Goal: Task Accomplishment & Management: Manage account settings

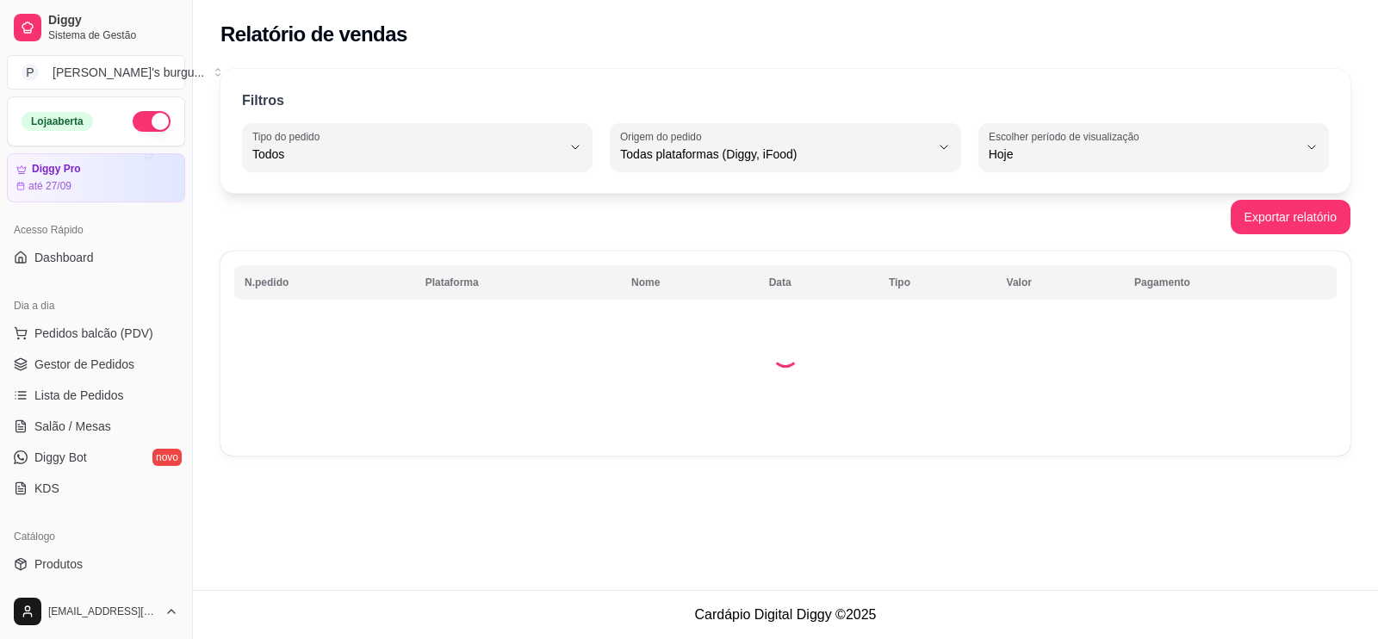
select select "ALL"
select select "0"
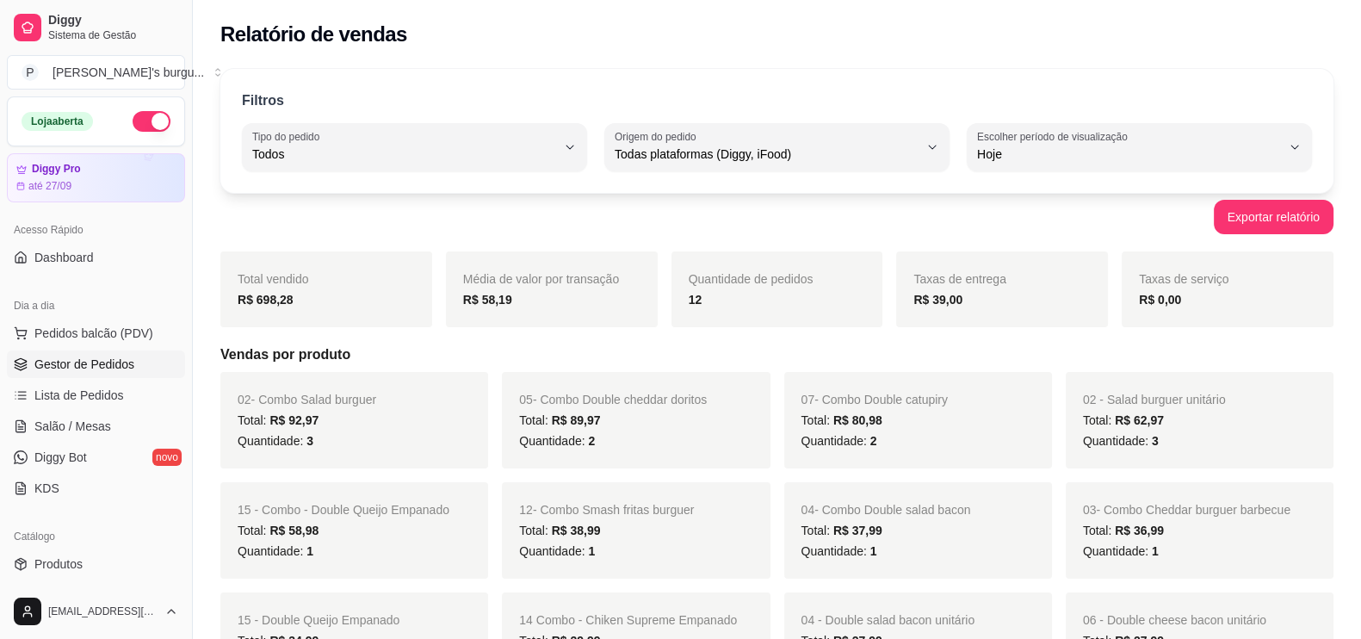
click at [98, 372] on span "Gestor de Pedidos" at bounding box center [84, 364] width 100 height 17
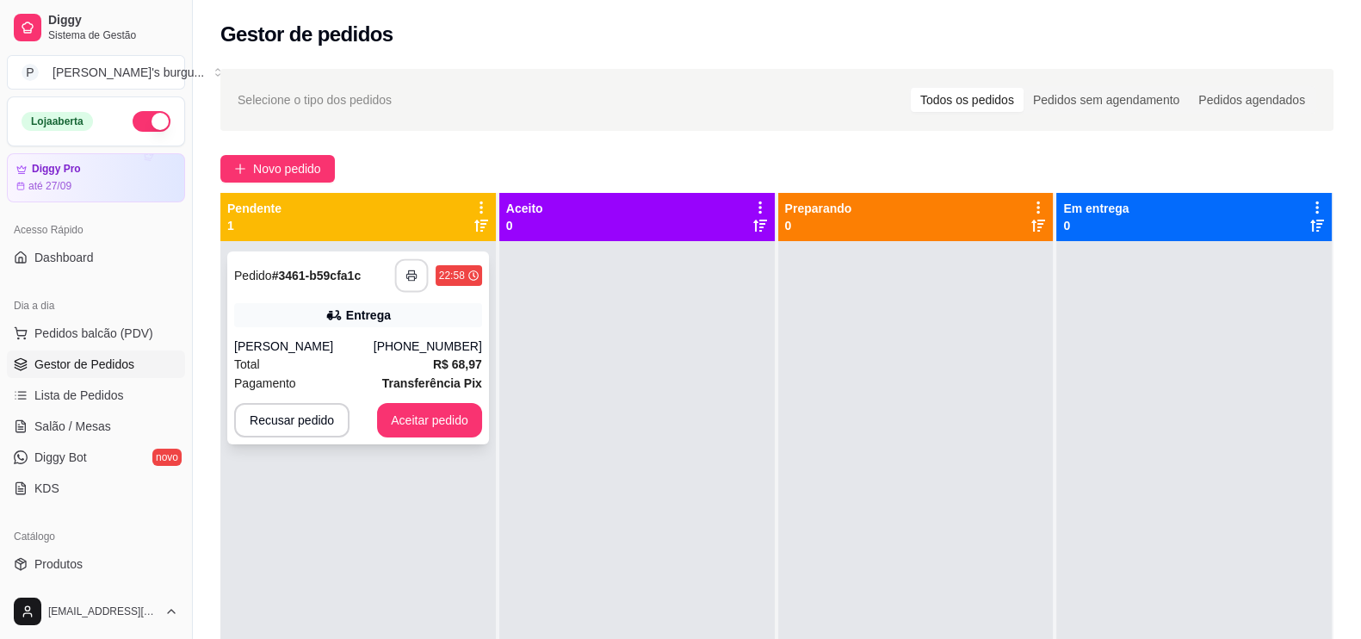
click at [411, 272] on icon "button" at bounding box center [412, 275] width 12 height 12
click at [413, 281] on icon "button" at bounding box center [412, 275] width 12 height 12
click at [461, 423] on button "Aceitar pedido" at bounding box center [429, 420] width 105 height 34
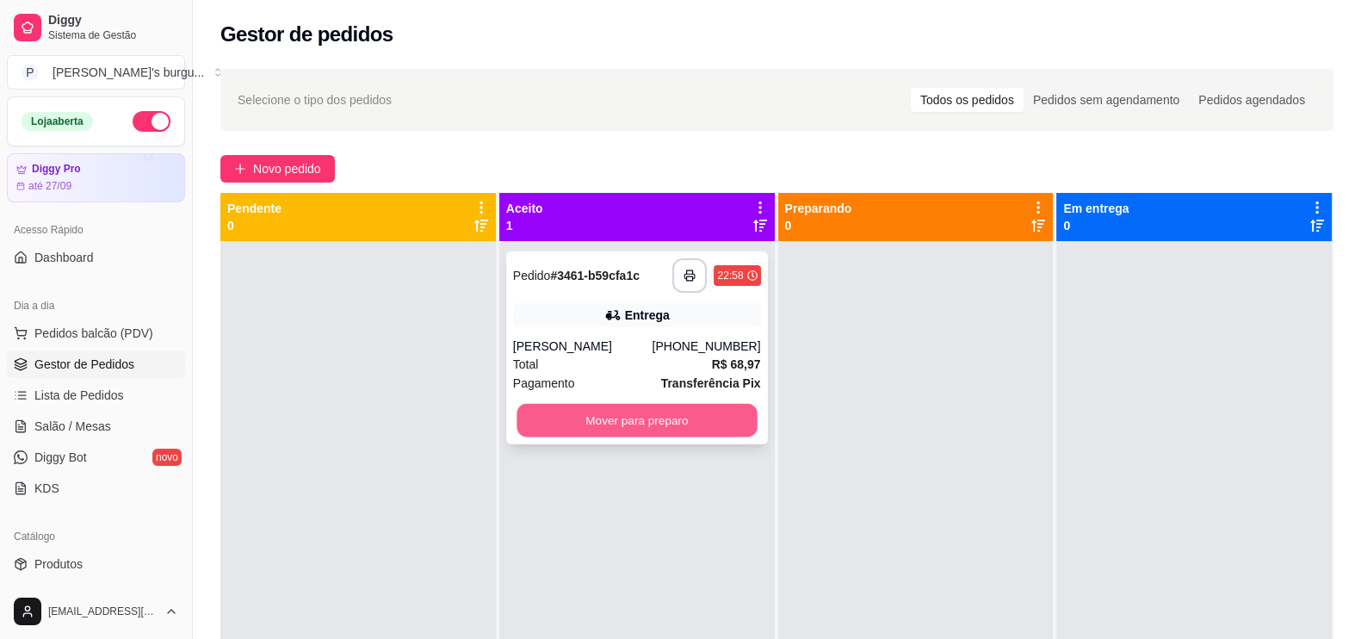
click at [566, 421] on button "Mover para preparo" at bounding box center [637, 421] width 240 height 34
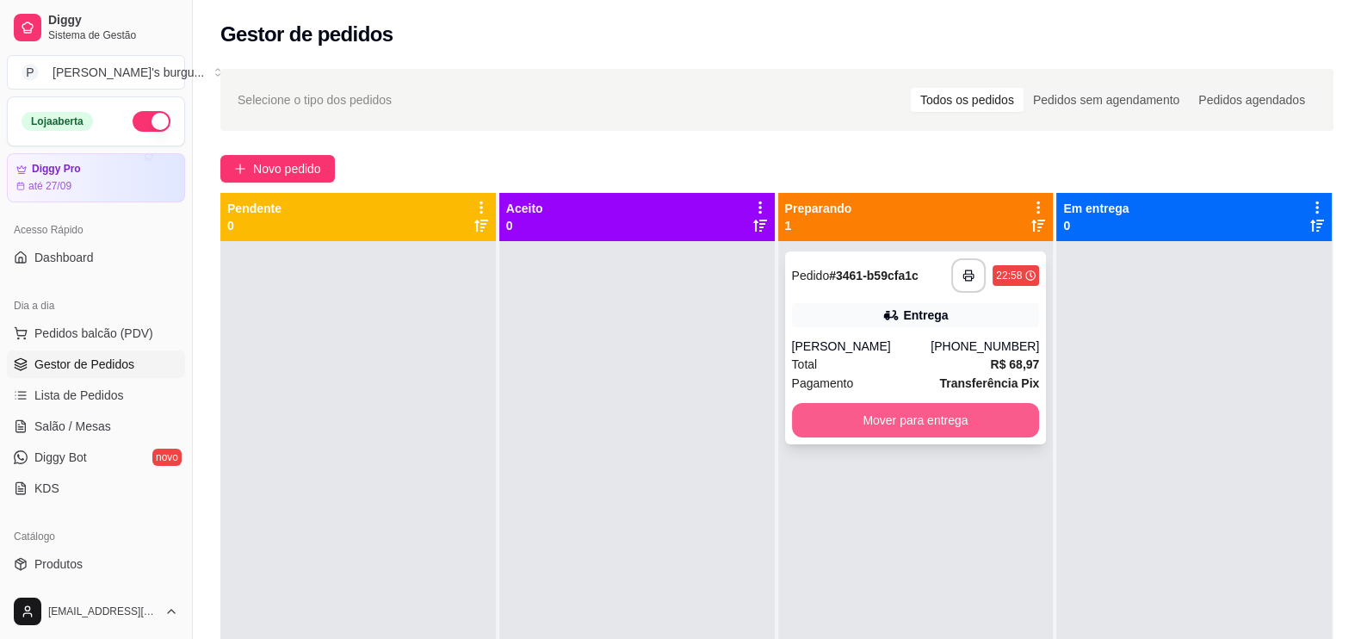
click at [868, 424] on button "Mover para entrega" at bounding box center [916, 420] width 248 height 34
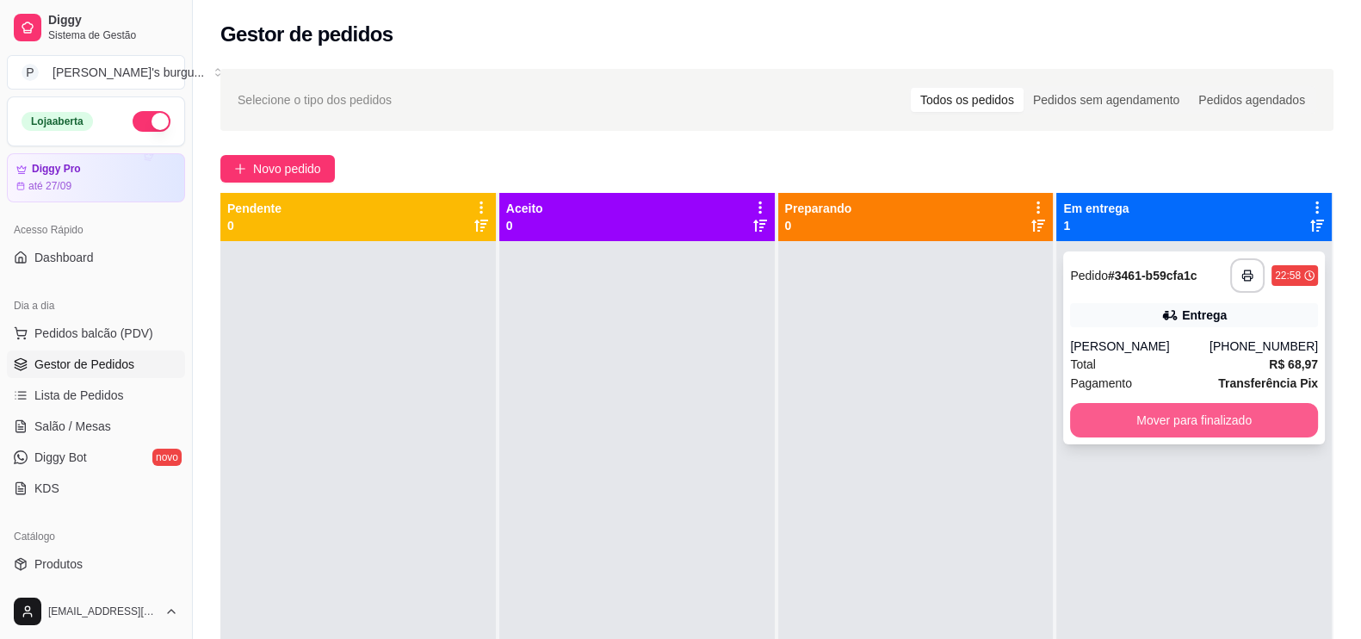
click at [1132, 430] on button "Mover para finalizado" at bounding box center [1194, 420] width 248 height 34
